Goal: Communication & Community: Answer question/provide support

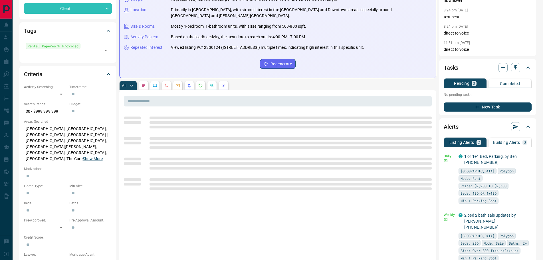
scroll to position [114, 0]
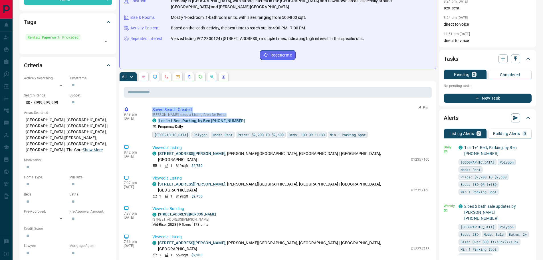
drag, startPoint x: 243, startPoint y: 116, endPoint x: 151, endPoint y: 102, distance: 92.4
click at [151, 105] on div "9:49 am [DATE] Saved Search Created [PERSON_NAME] setup a Listing Alert for Rei…" at bounding box center [278, 122] width 308 height 35
copy div "Saved Search Created [PERSON_NAME] setup a Listing Alert for Reina C 1 or 1+1 B…"
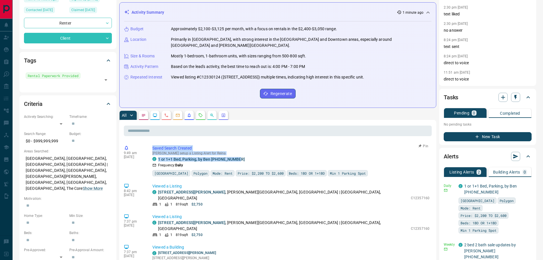
scroll to position [0, 0]
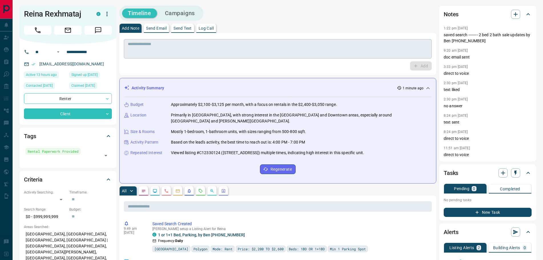
click at [165, 47] on textarea at bounding box center [278, 49] width 300 height 15
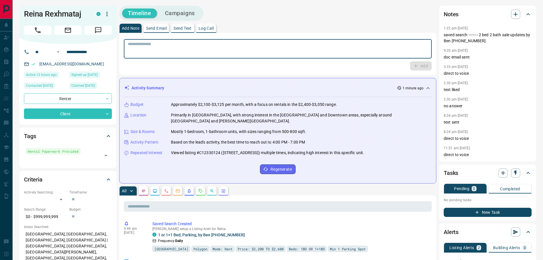
paste textarea "**********"
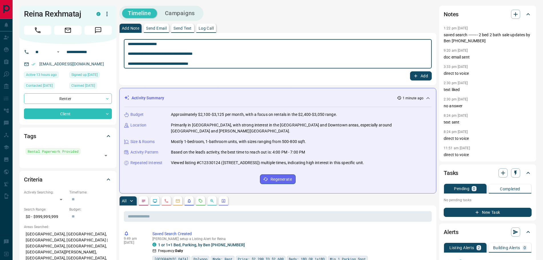
type textarea "**********"
click at [415, 77] on icon "button" at bounding box center [415, 75] width 5 height 5
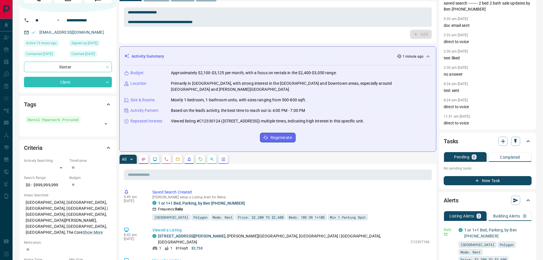
scroll to position [86, 0]
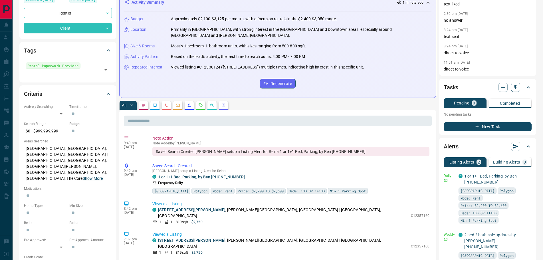
click at [514, 87] on icon "button" at bounding box center [516, 87] width 6 height 6
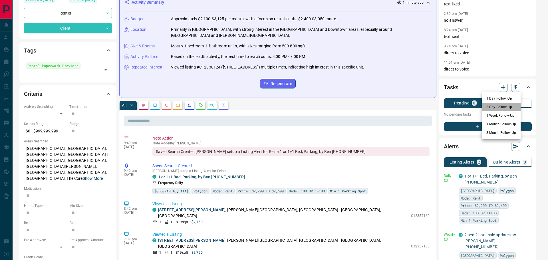
click at [498, 108] on li "3 Day Follow-Up" at bounding box center [501, 107] width 39 height 9
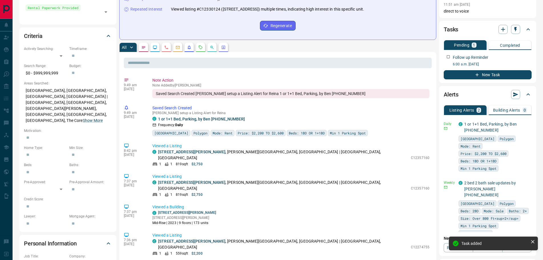
scroll to position [171, 0]
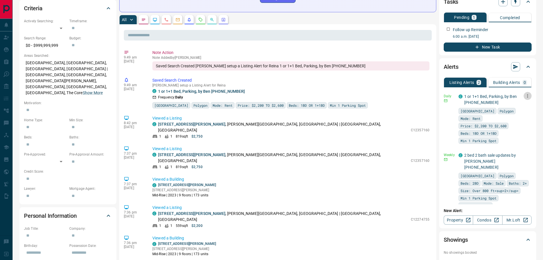
click at [528, 96] on icon "button" at bounding box center [527, 95] width 1 height 3
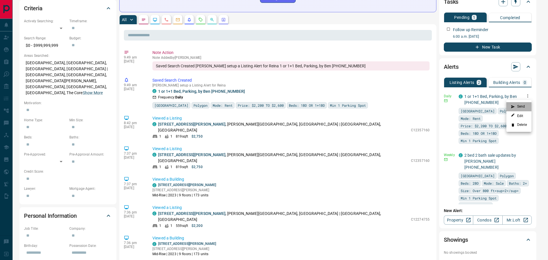
click at [520, 108] on li "Send" at bounding box center [518, 106] width 25 height 9
